Goal: Entertainment & Leisure: Browse casually

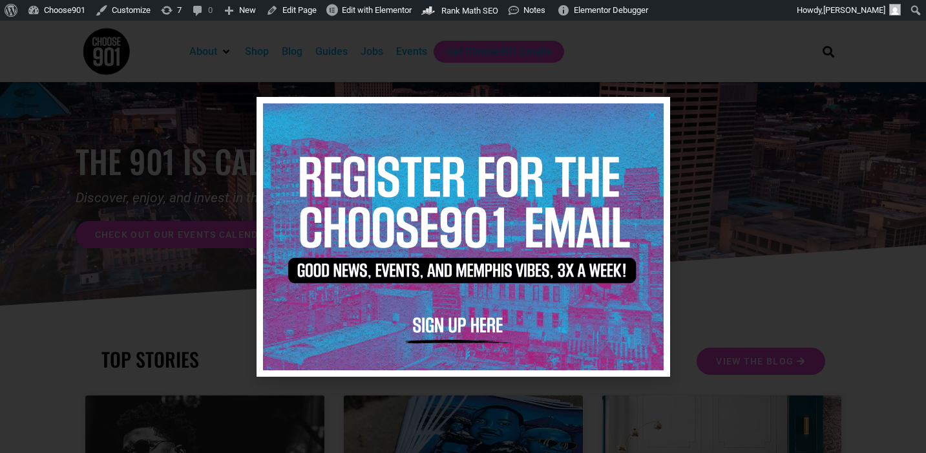
click at [652, 114] on icon "Close" at bounding box center [653, 115] width 10 height 10
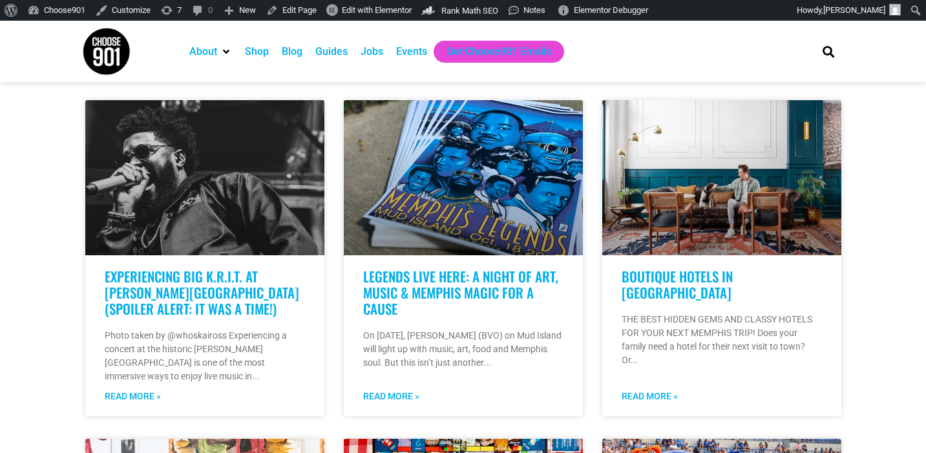
scroll to position [308, 0]
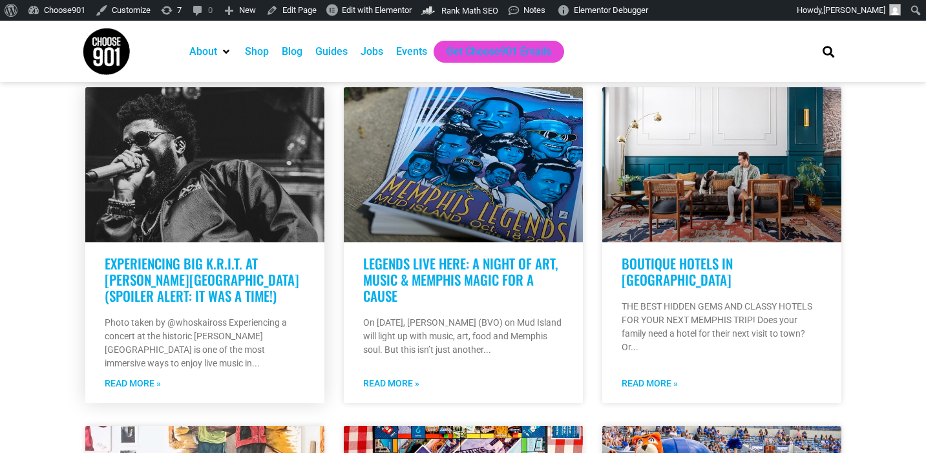
click at [172, 276] on link "Experiencing Big K.R.I.T. at [PERSON_NAME][GEOGRAPHIC_DATA] (Spoiler Alert: It …" at bounding box center [202, 279] width 195 height 52
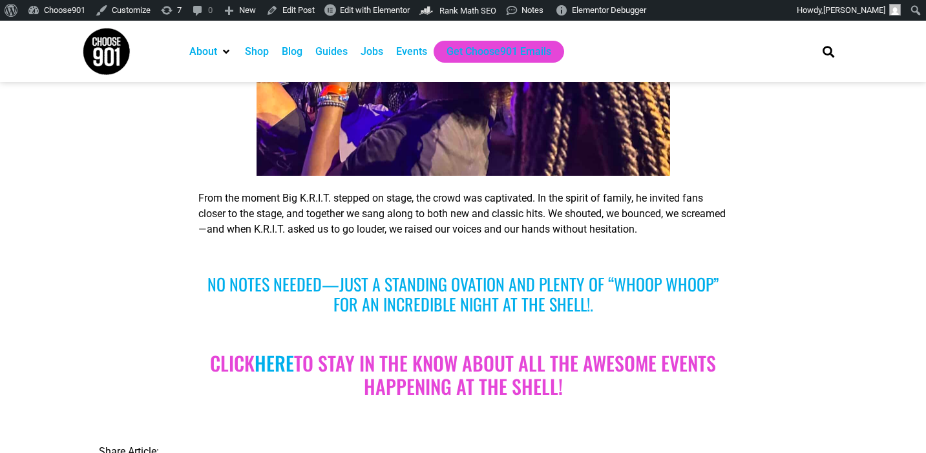
scroll to position [3148, 0]
